Goal: Find specific page/section: Find specific page/section

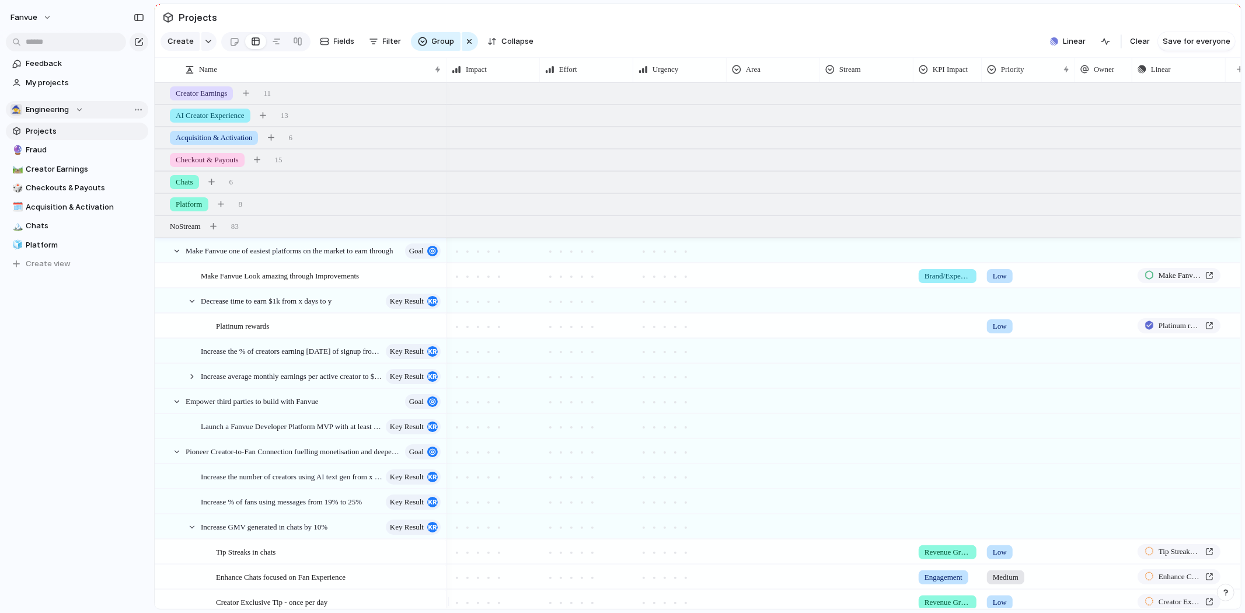
click at [42, 104] on span "Engineering" at bounding box center [47, 110] width 43 height 12
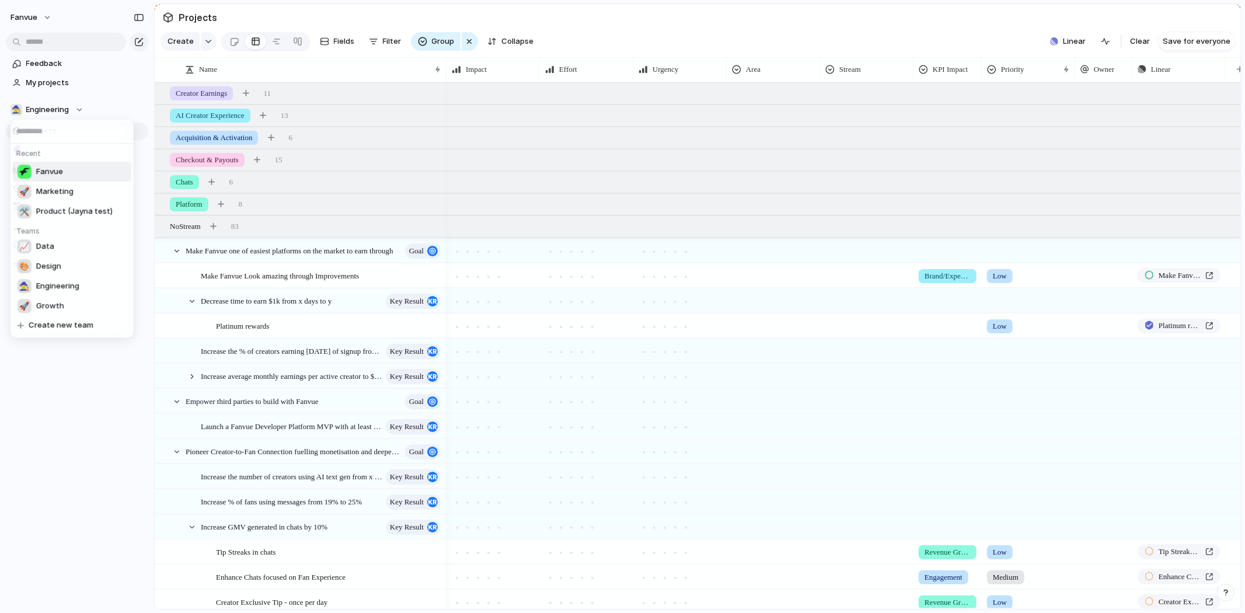
click at [68, 166] on li "Fanvue" at bounding box center [72, 172] width 118 height 20
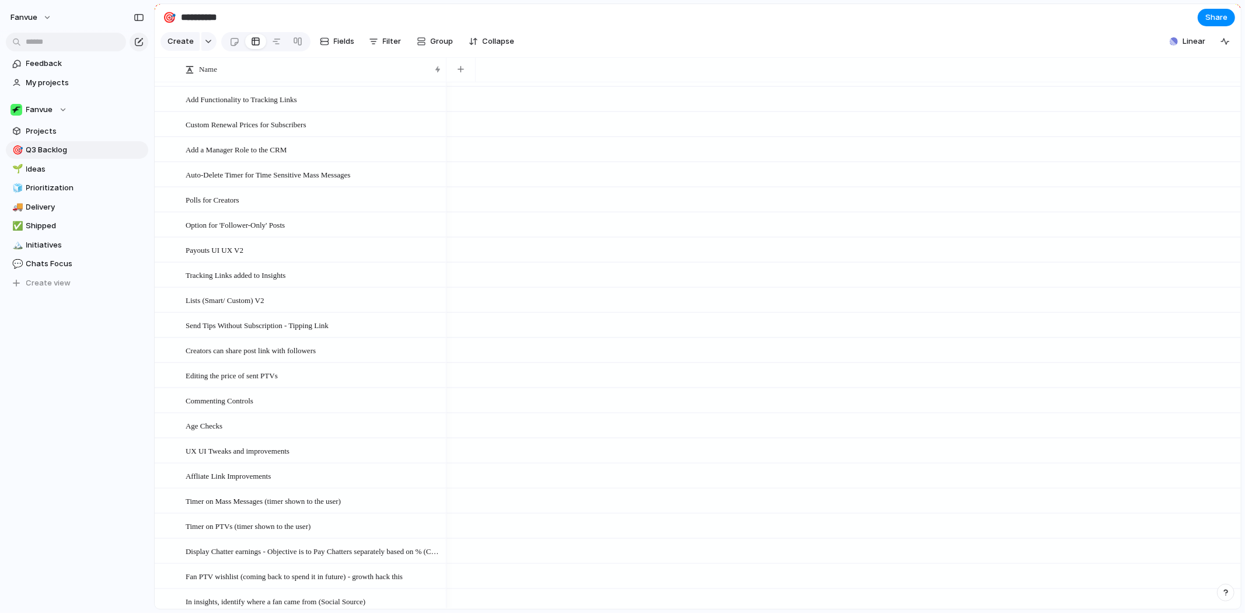
scroll to position [648, 0]
click at [63, 170] on span "Ideas" at bounding box center [85, 169] width 118 height 12
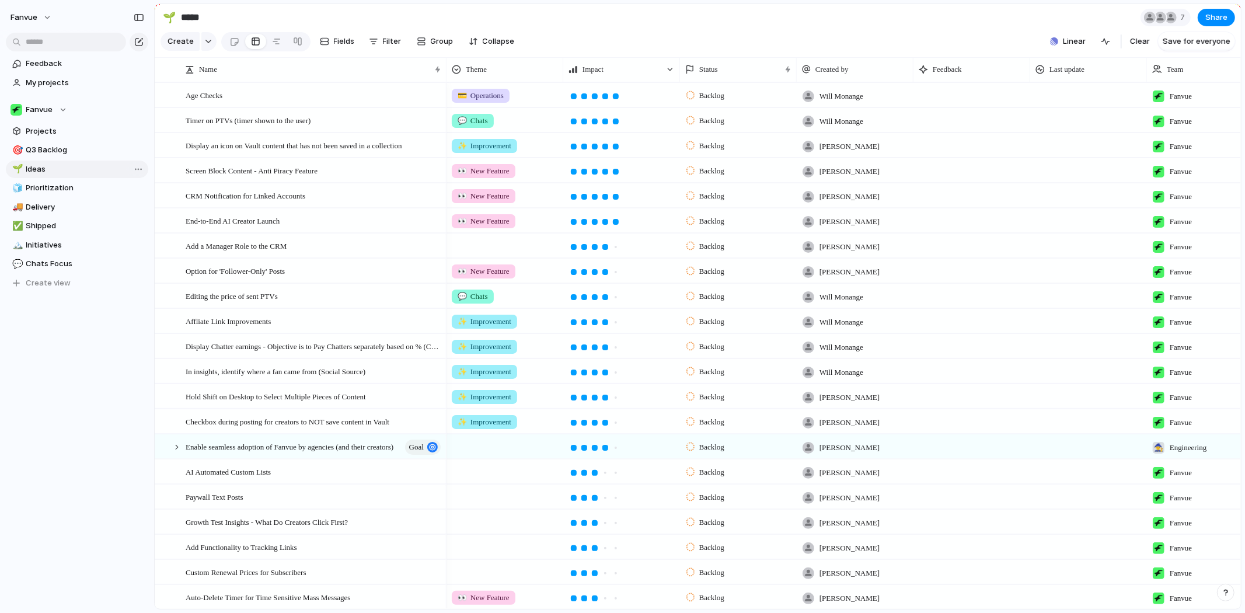
type input "*****"
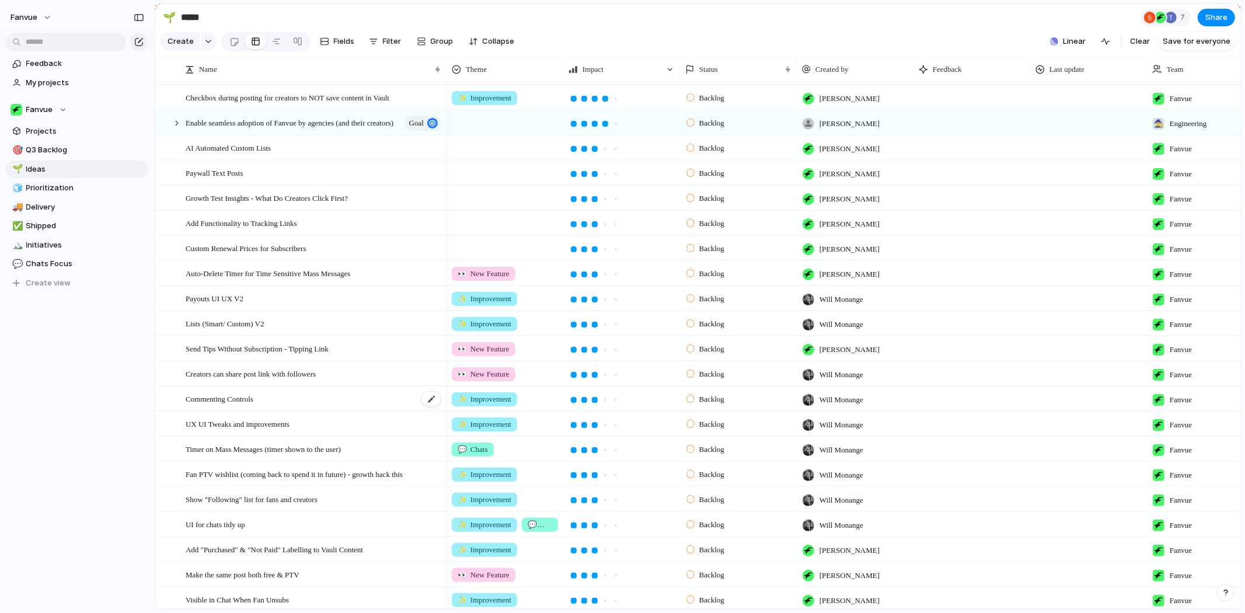
scroll to position [713, 0]
